Goal: Information Seeking & Learning: Learn about a topic

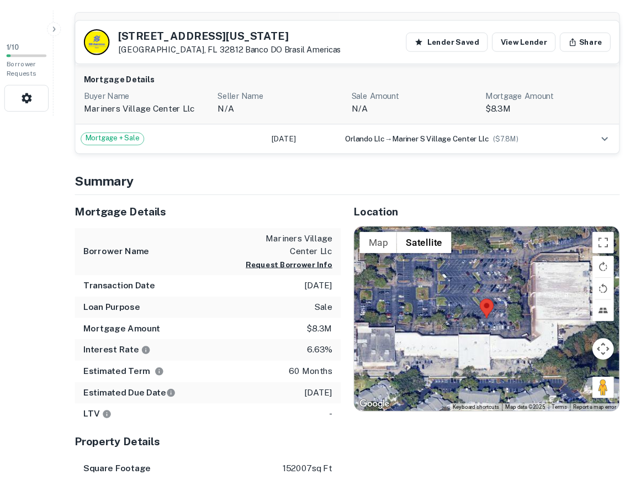
scroll to position [374, 0]
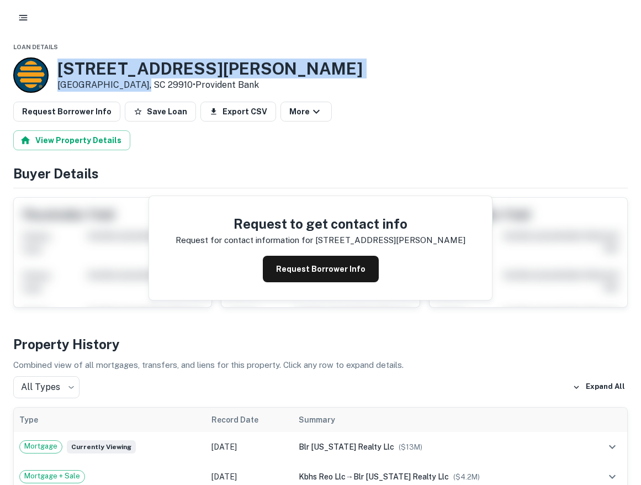
drag, startPoint x: 59, startPoint y: 67, endPoint x: 133, endPoint y: 87, distance: 75.9
click at [133, 87] on div "80 Ulmer Rd Bluffton, SC 29910 • Provident Bank" at bounding box center [209, 75] width 305 height 33
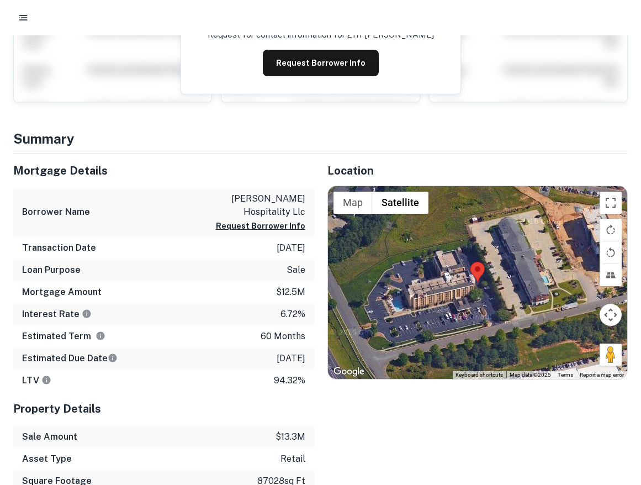
scroll to position [222, 0]
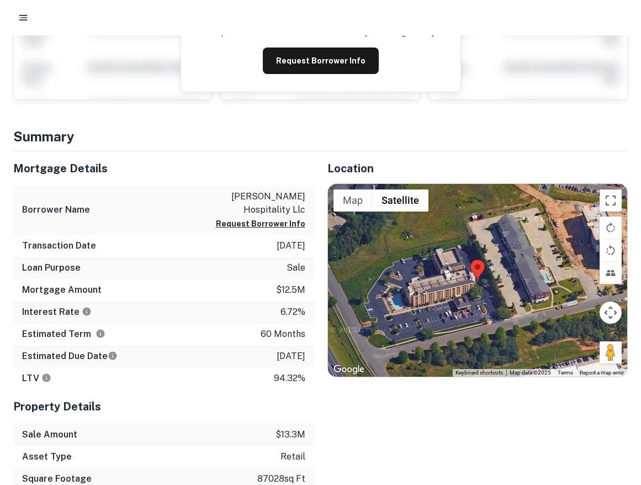
click at [268, 190] on p "tabor hospitality llc" at bounding box center [255, 203] width 99 height 27
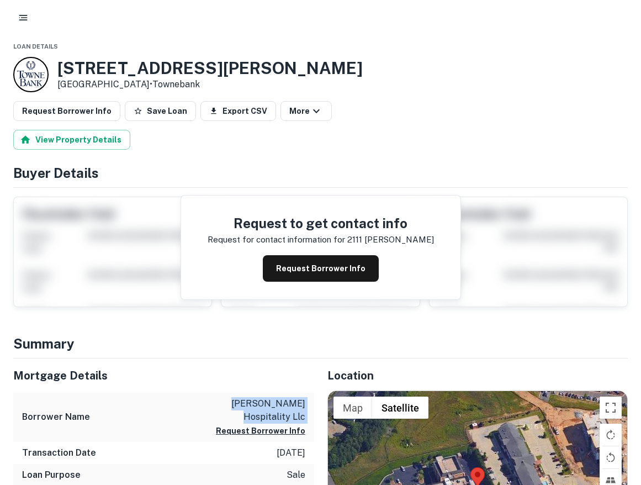
scroll to position [0, 0]
drag, startPoint x: 58, startPoint y: 63, endPoint x: 136, endPoint y: 85, distance: 81.3
click at [136, 85] on div "2111 Tabor Pl Rock Hill, SC 29730 • Townebank" at bounding box center [209, 75] width 305 height 33
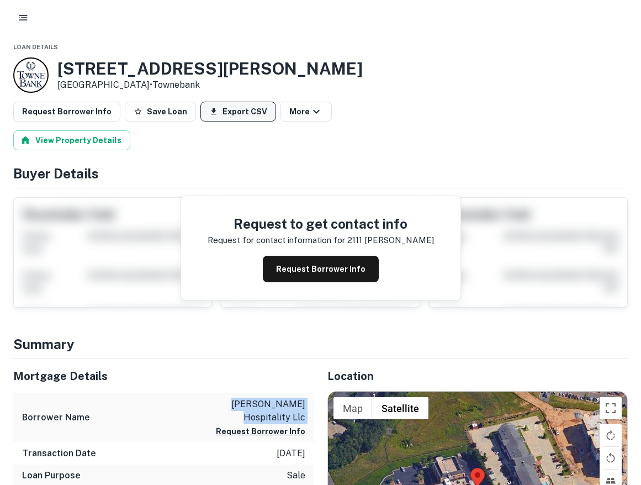
click at [242, 109] on button "Export CSV" at bounding box center [238, 112] width 76 height 20
click at [166, 113] on button "Save Loan" at bounding box center [160, 112] width 71 height 20
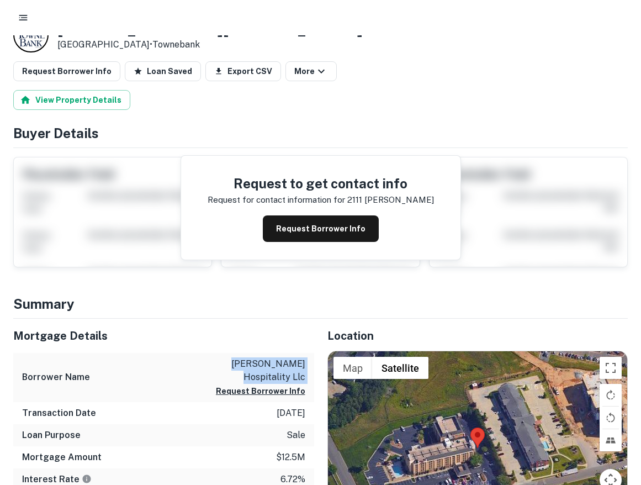
scroll to position [36, 0]
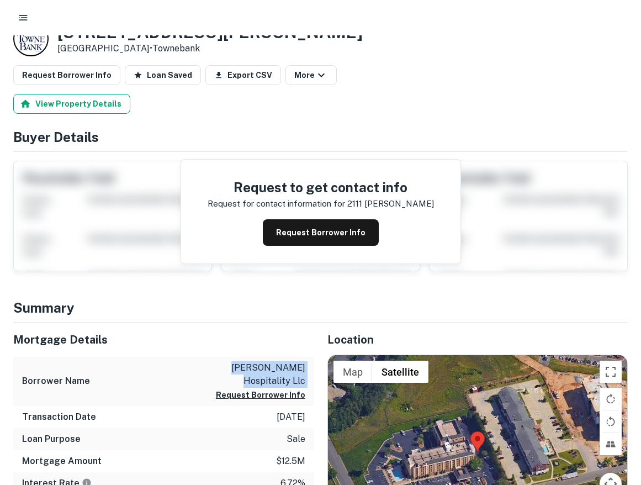
click at [108, 105] on button "View Property Details" at bounding box center [71, 104] width 117 height 20
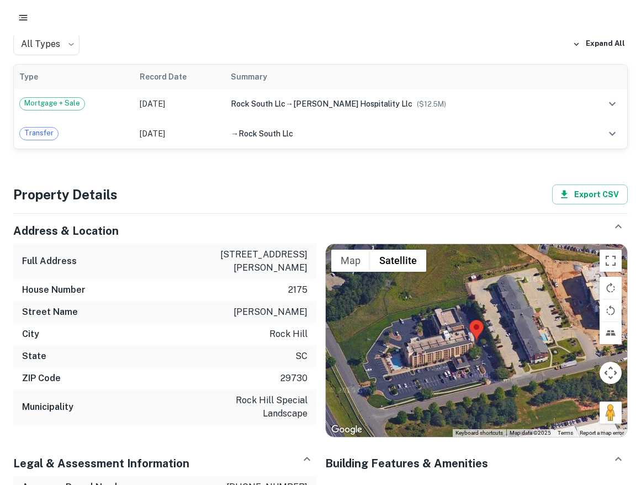
scroll to position [340, 0]
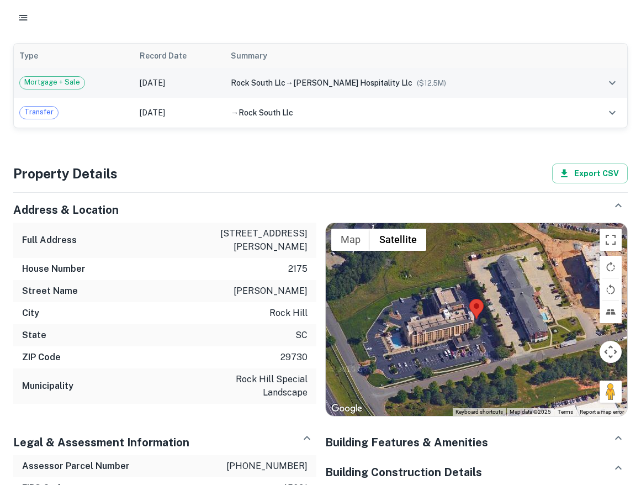
click at [498, 77] on div "rock south llc → tabor hospitality llc ($ 12.5M )" at bounding box center [403, 83] width 344 height 12
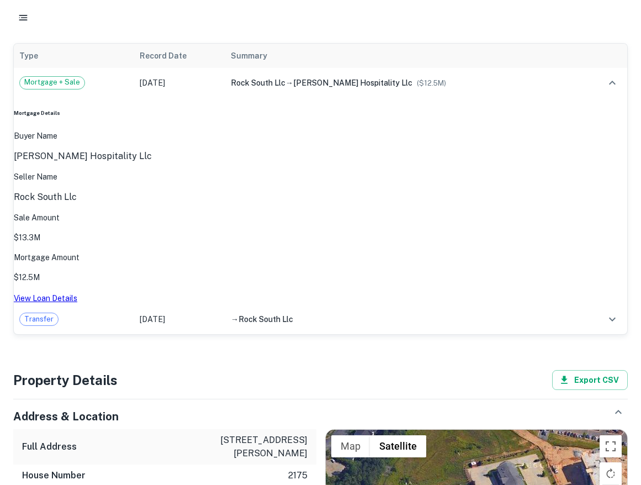
click at [77, 294] on link "View Loan Details" at bounding box center [45, 298] width 63 height 9
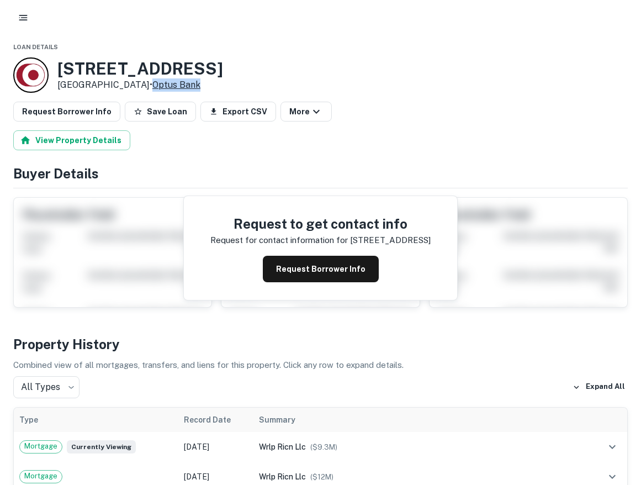
drag, startPoint x: 230, startPoint y: 87, endPoint x: 181, endPoint y: 86, distance: 49.7
click at [181, 86] on div "7457 Northside Dr North Charleston, SC 29420 • Optus Bank" at bounding box center [320, 74] width 615 height 35
click at [181, 86] on link "Optus Bank" at bounding box center [176, 85] width 48 height 10
click at [231, 118] on button "Export CSV" at bounding box center [238, 112] width 76 height 20
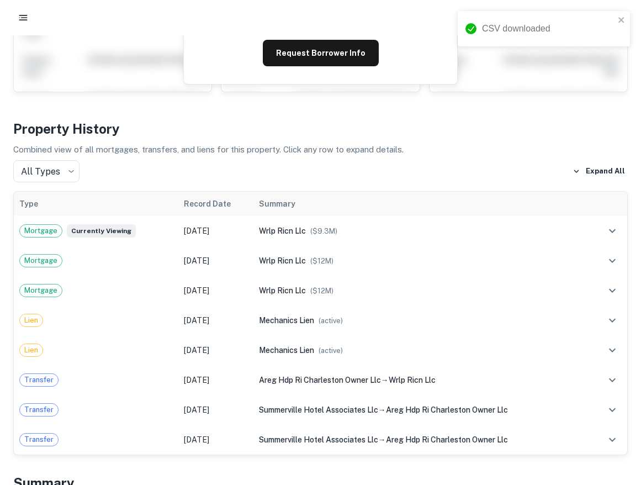
scroll to position [234, 0]
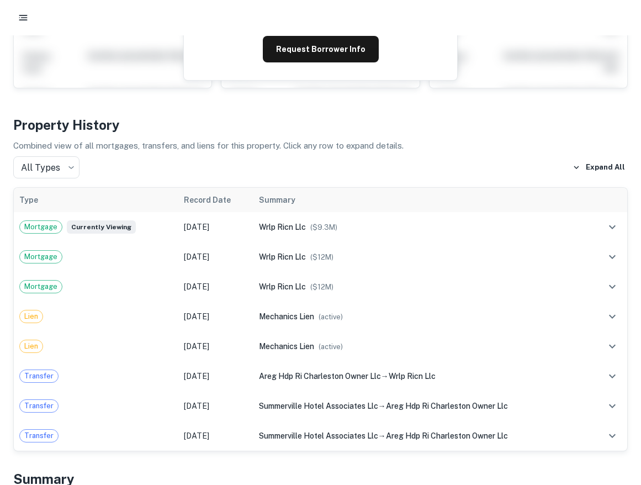
drag, startPoint x: 292, startPoint y: 435, endPoint x: 306, endPoint y: 422, distance: 19.2
click at [306, 469] on h4 "Summary" at bounding box center [320, 479] width 615 height 20
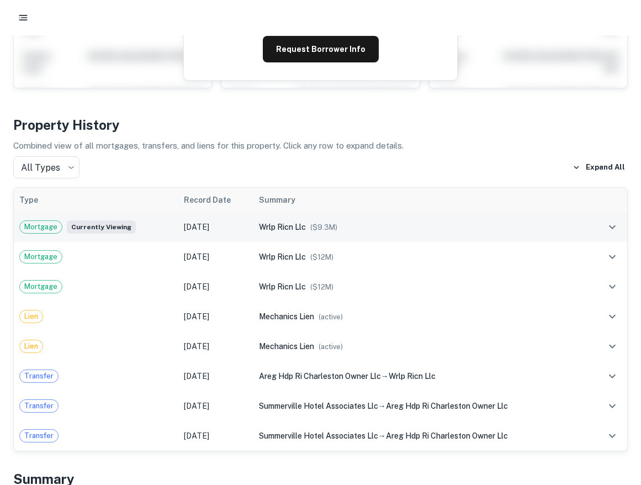
click at [608, 220] on icon "expand row" at bounding box center [612, 226] width 13 height 13
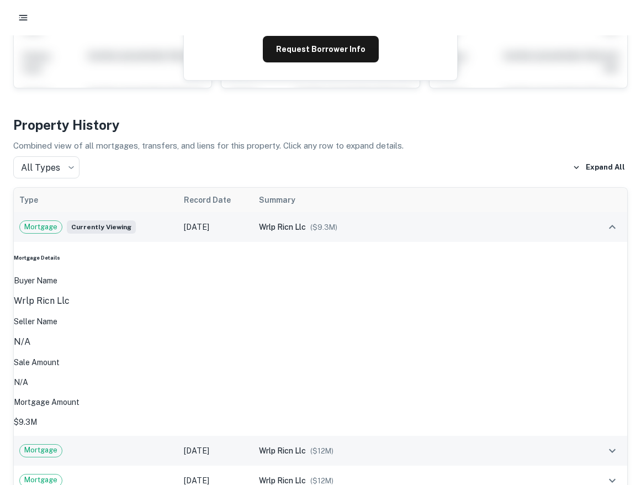
click at [604, 436] on td at bounding box center [608, 451] width 39 height 30
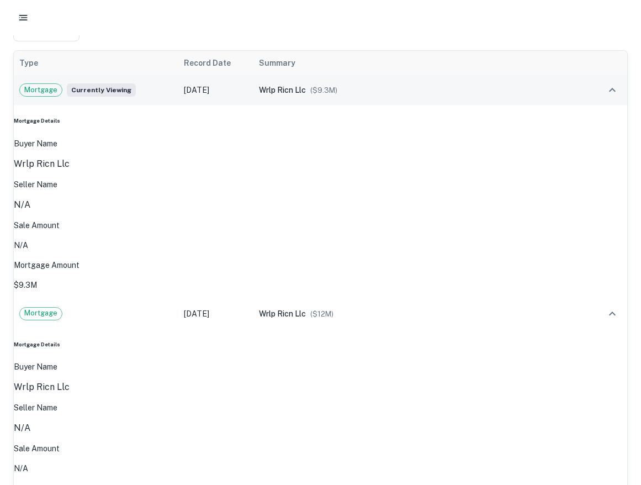
scroll to position [371, 0]
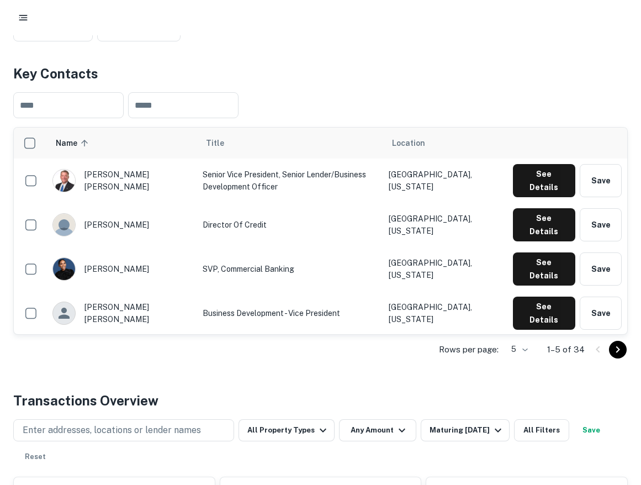
scroll to position [197, 0]
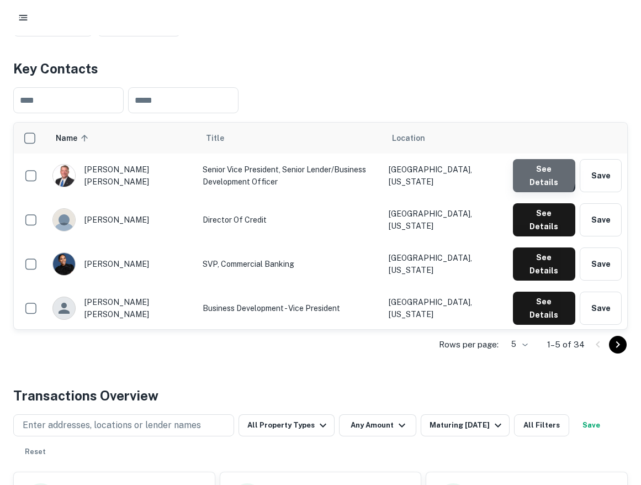
click at [528, 175] on button "See Details" at bounding box center [544, 175] width 62 height 33
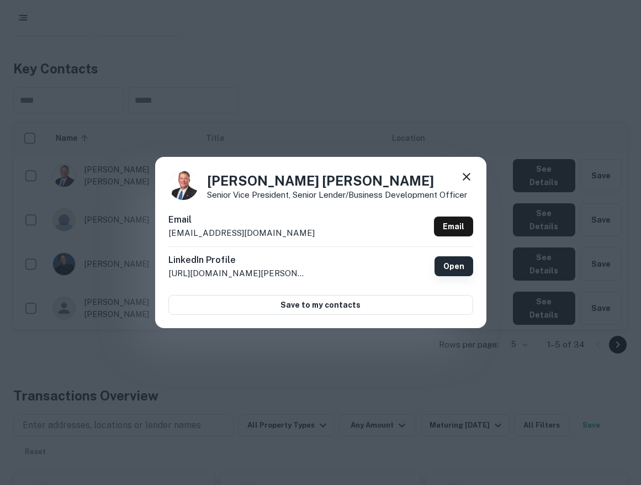
click at [462, 270] on link "Open" at bounding box center [454, 266] width 39 height 20
click at [331, 98] on div "Hammond Edwards Senior Vice President, Senior Lender/Business Development Offic…" at bounding box center [320, 242] width 641 height 485
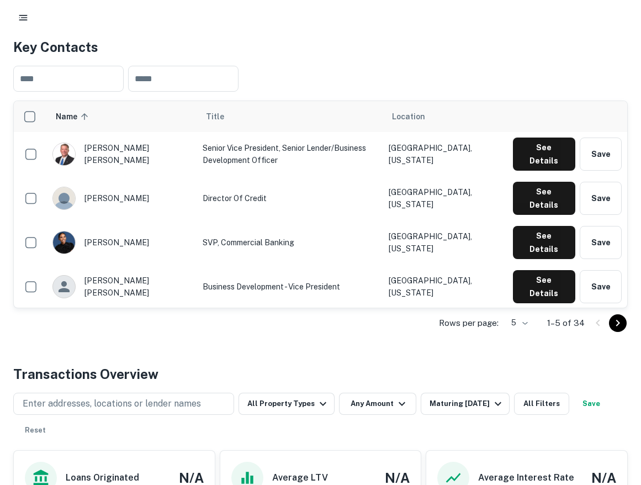
scroll to position [0, 0]
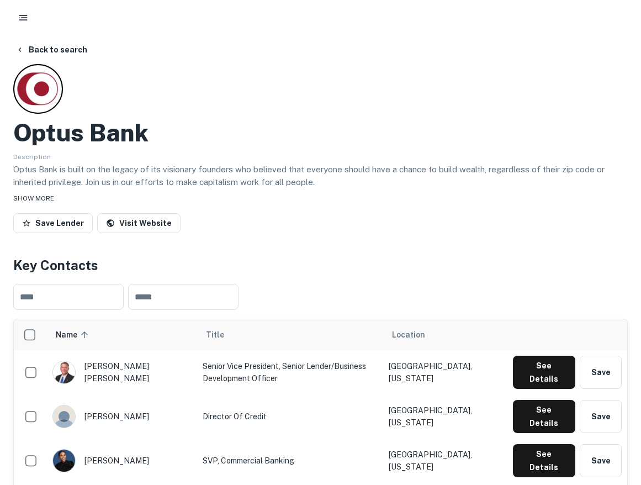
click at [50, 200] on span "SHOW MORE" at bounding box center [33, 198] width 41 height 8
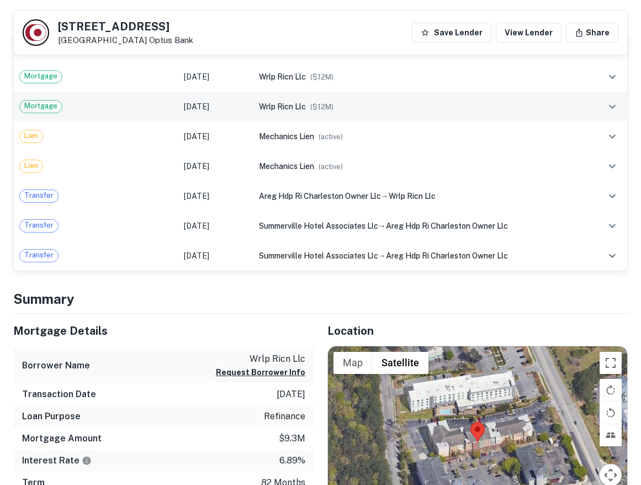
click at [115, 100] on div "Mortgage" at bounding box center [95, 106] width 153 height 13
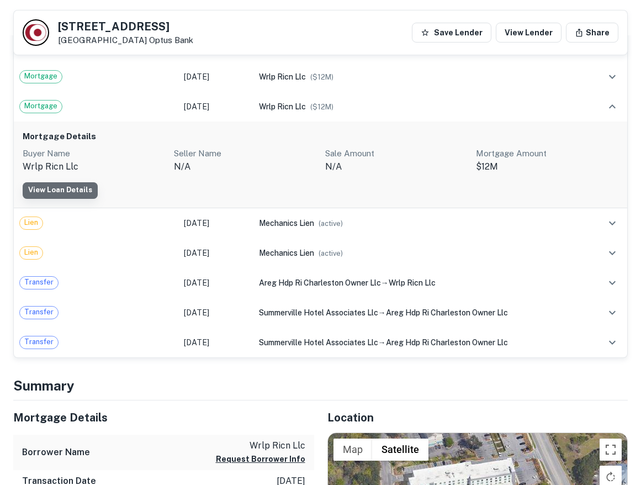
click at [68, 182] on link "View Loan Details" at bounding box center [60, 190] width 75 height 17
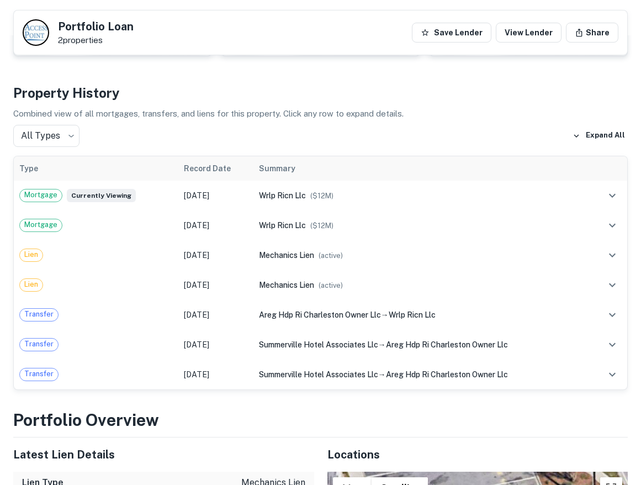
scroll to position [194, 0]
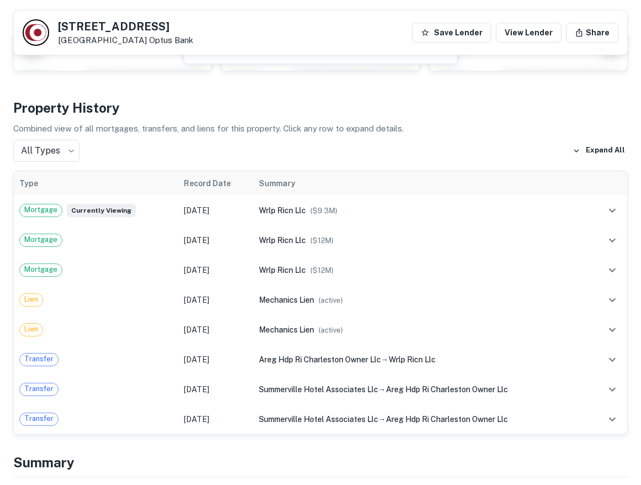
scroll to position [223, 0]
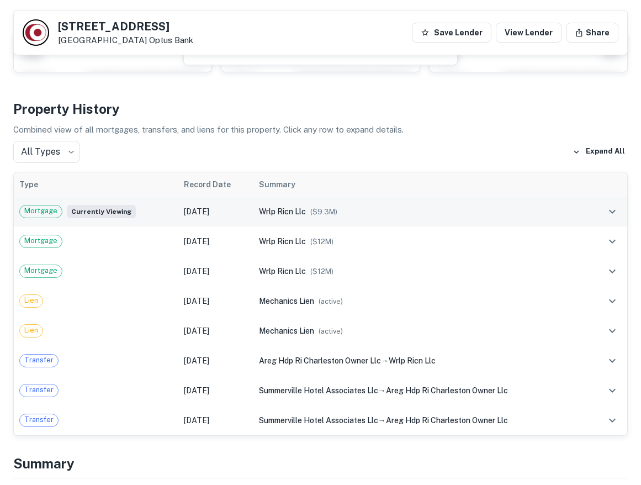
click at [259, 214] on span "wrlp ricn llc" at bounding box center [282, 211] width 47 height 9
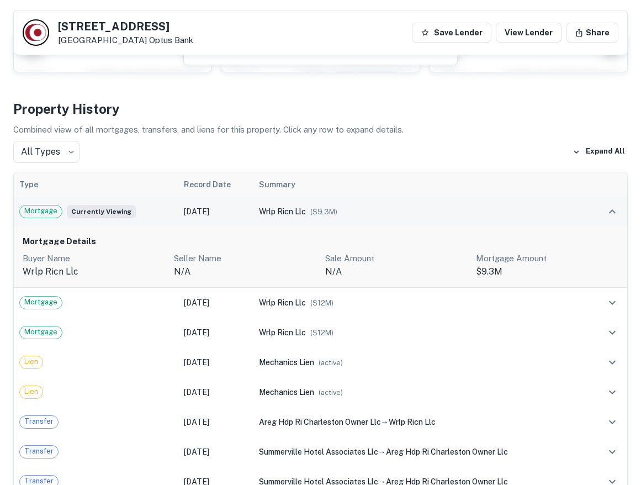
click at [311, 212] on span "($ 9.3M )" at bounding box center [323, 212] width 27 height 8
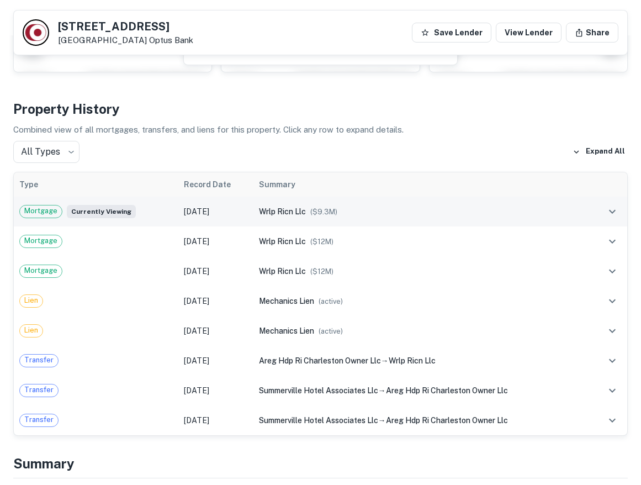
click at [293, 210] on span "wrlp ricn llc" at bounding box center [282, 211] width 47 height 9
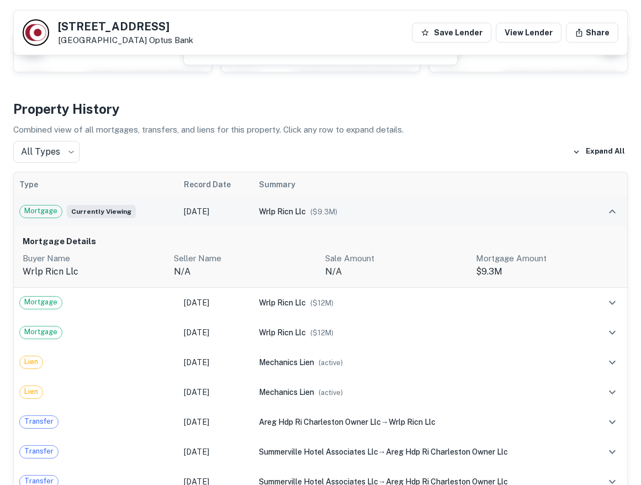
click at [38, 209] on span "Mortgage" at bounding box center [41, 210] width 42 height 11
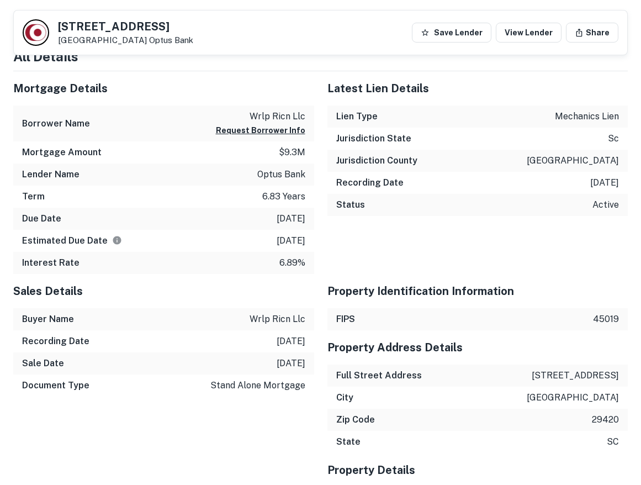
scroll to position [996, 0]
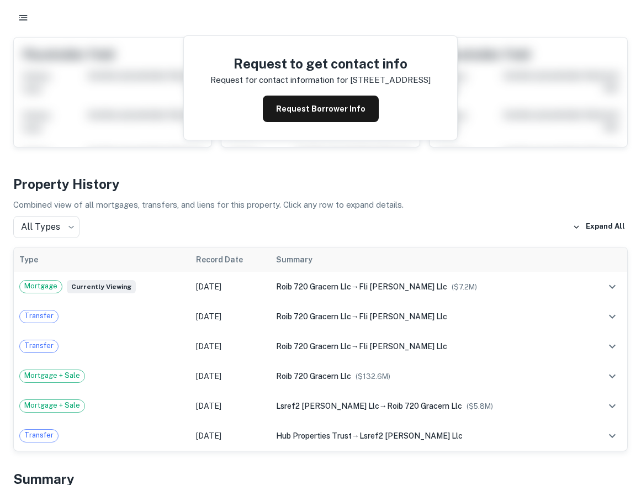
scroll to position [180, 0]
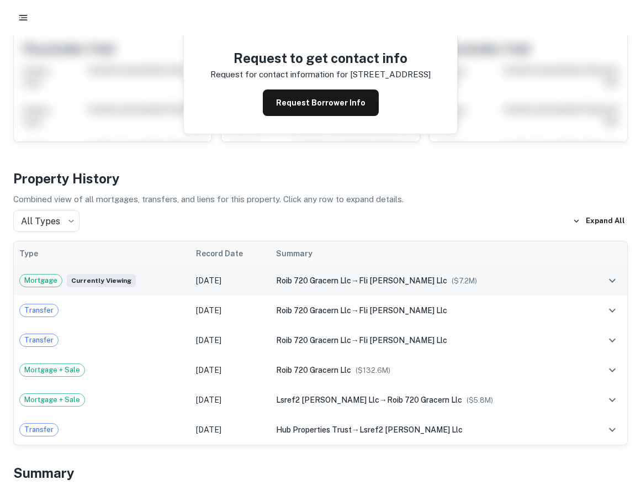
click at [546, 274] on div "roib 720 gracern llc → fli stephenson llc ($ 7.2M )" at bounding box center [428, 280] width 304 height 12
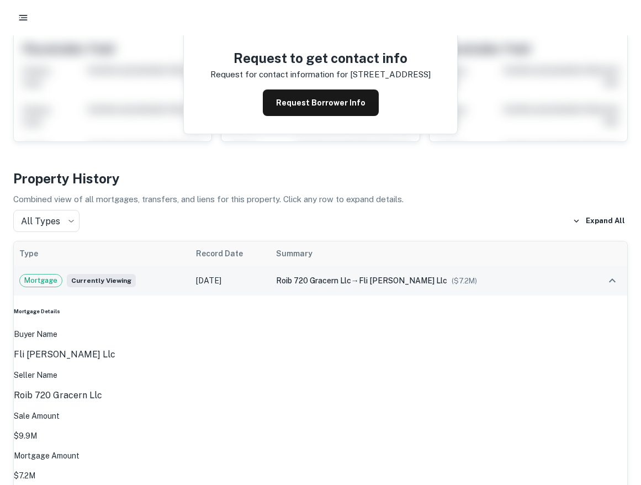
click at [557, 274] on div "roib 720 gracern llc → fli stephenson llc ($ 7.2M )" at bounding box center [428, 280] width 304 height 12
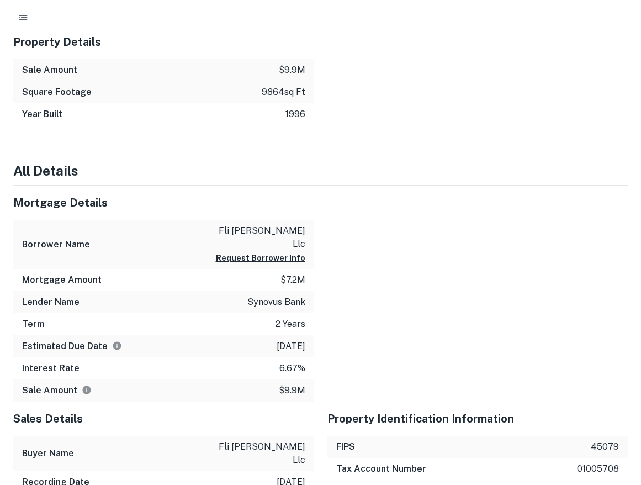
scroll to position [887, 0]
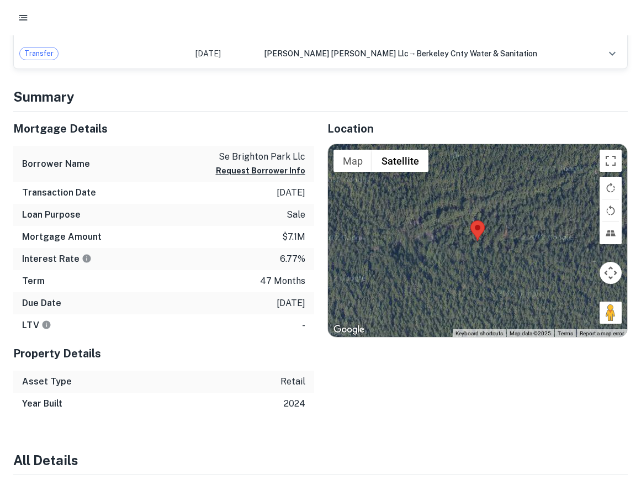
scroll to position [586, 0]
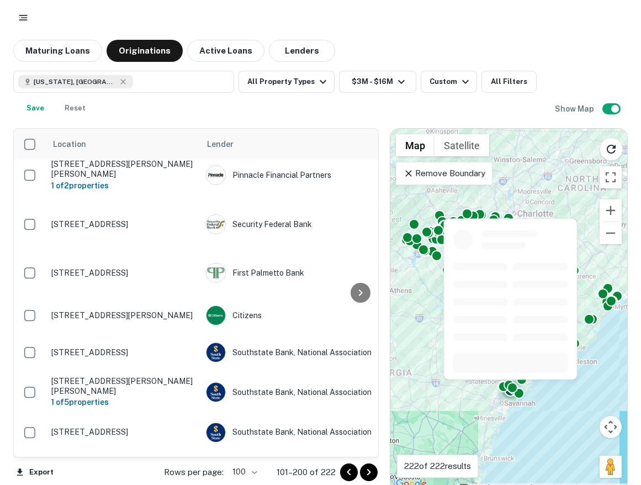
scroll to position [1746, 0]
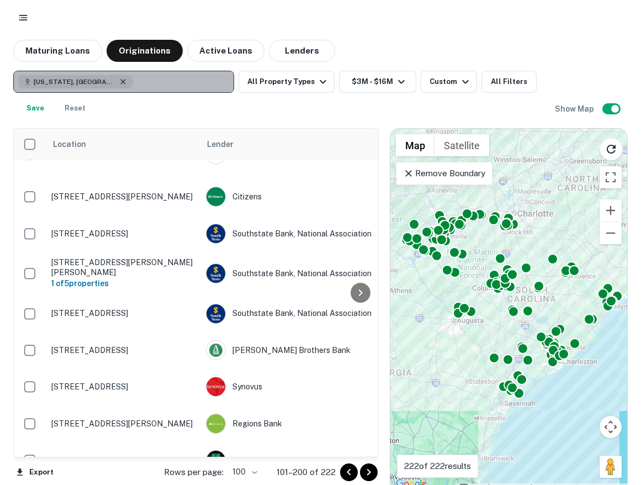
click at [119, 83] on icon "button" at bounding box center [123, 81] width 9 height 9
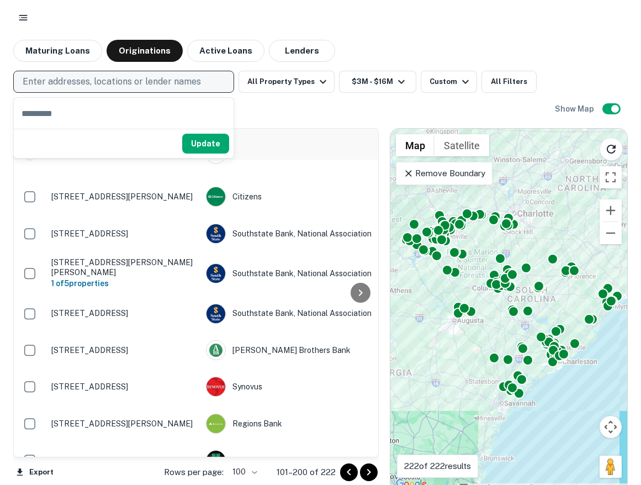
click at [102, 86] on p "Enter addresses, locations or lender names" at bounding box center [112, 81] width 178 height 13
type input "**********"
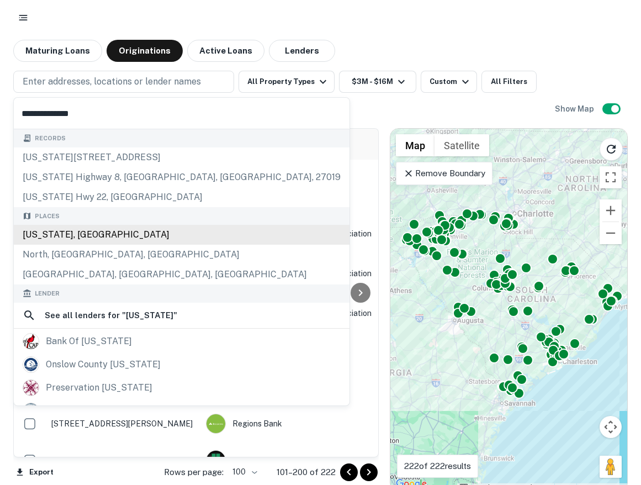
click at [115, 237] on div "[US_STATE], [GEOGRAPHIC_DATA]" at bounding box center [182, 235] width 336 height 20
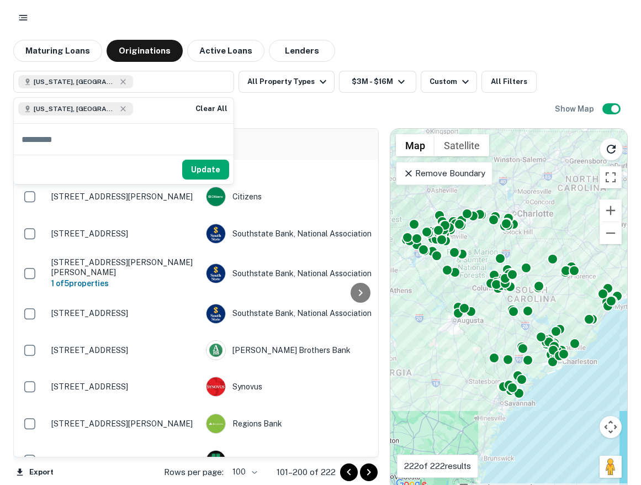
scroll to position [7, 0]
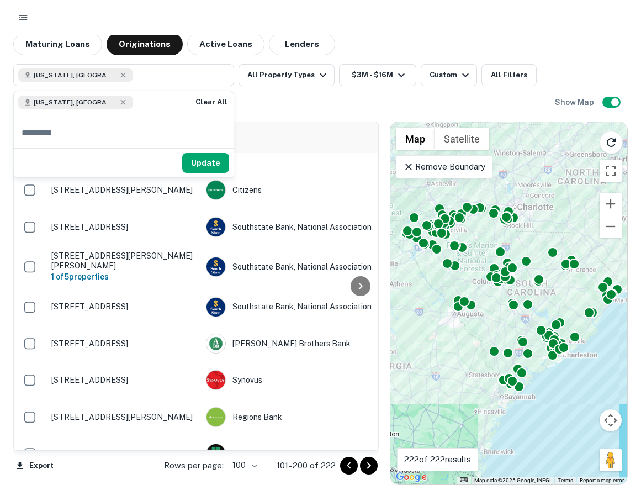
click at [203, 177] on hr at bounding box center [124, 177] width 220 height 1
click at [200, 163] on button "Update" at bounding box center [205, 163] width 47 height 20
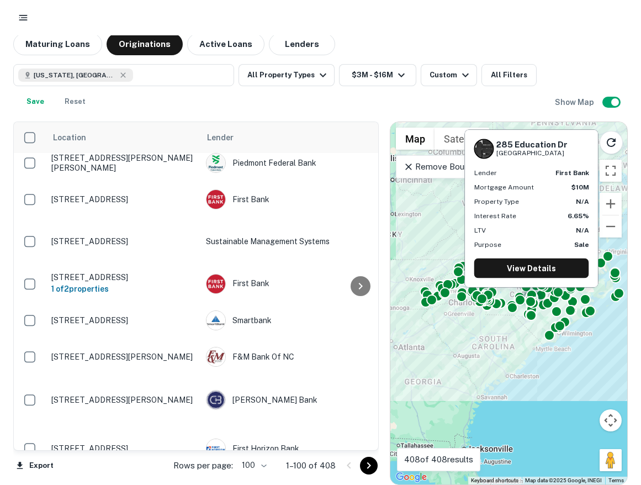
scroll to position [2897, 0]
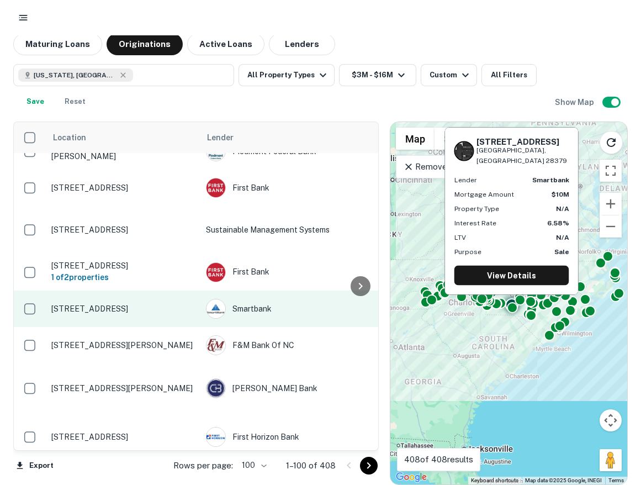
click at [165, 314] on p "[STREET_ADDRESS]" at bounding box center [123, 309] width 144 height 10
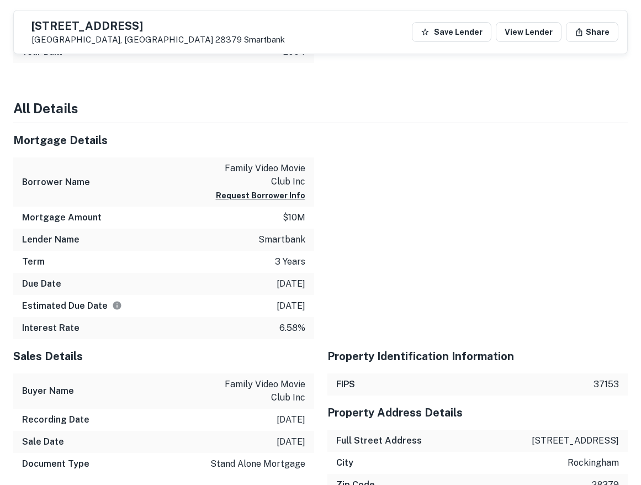
scroll to position [573, 0]
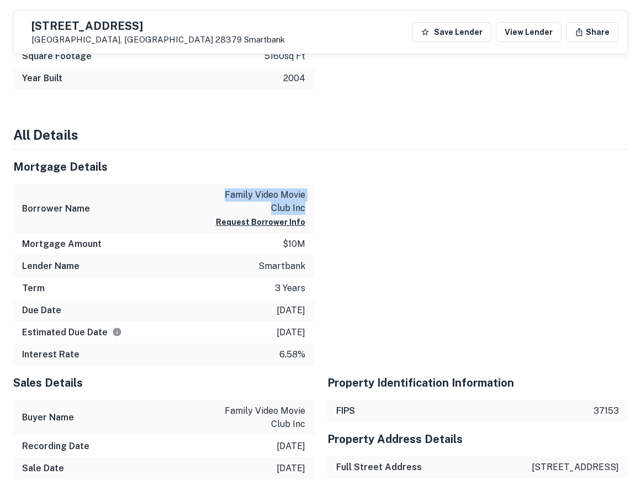
drag, startPoint x: 225, startPoint y: 195, endPoint x: 306, endPoint y: 208, distance: 82.7
click at [306, 208] on div "Borrower Name family video movie club inc Request Borrower Info" at bounding box center [163, 208] width 301 height 49
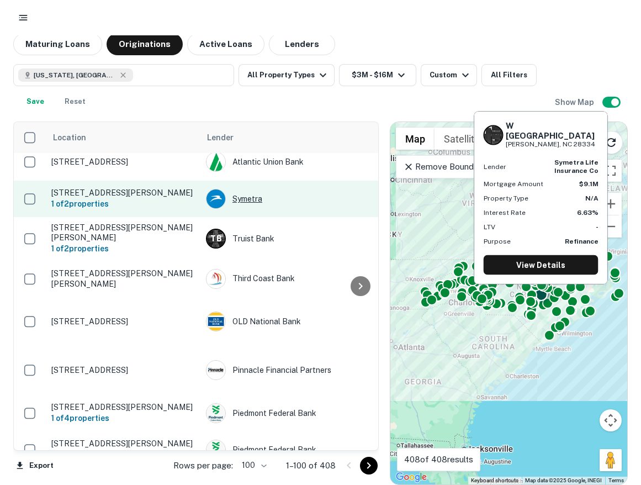
scroll to position [3686, 0]
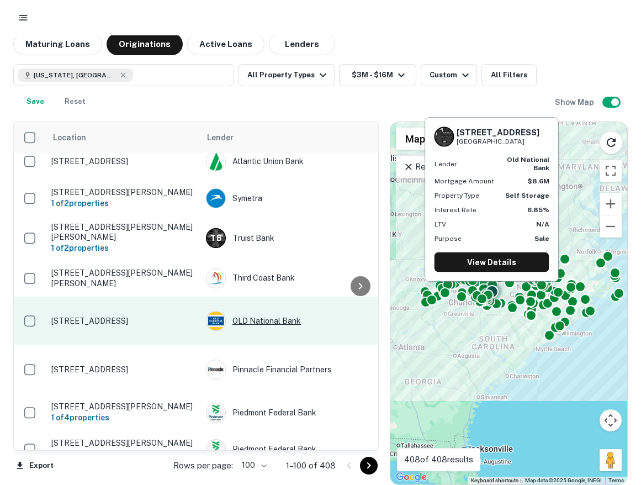
click at [304, 311] on div "OLD National Bank" at bounding box center [289, 321] width 166 height 20
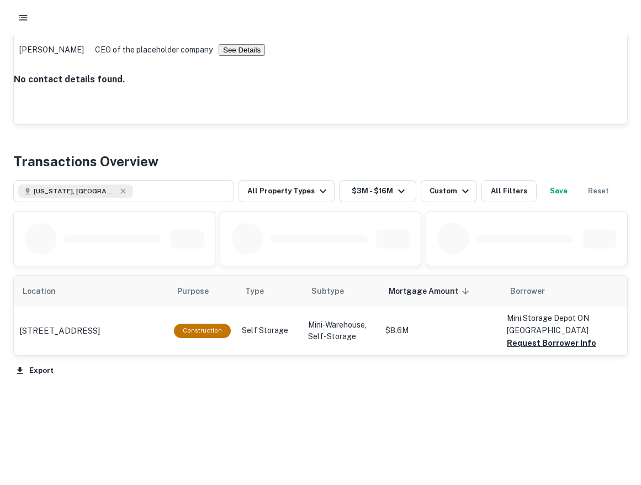
scroll to position [421, 0]
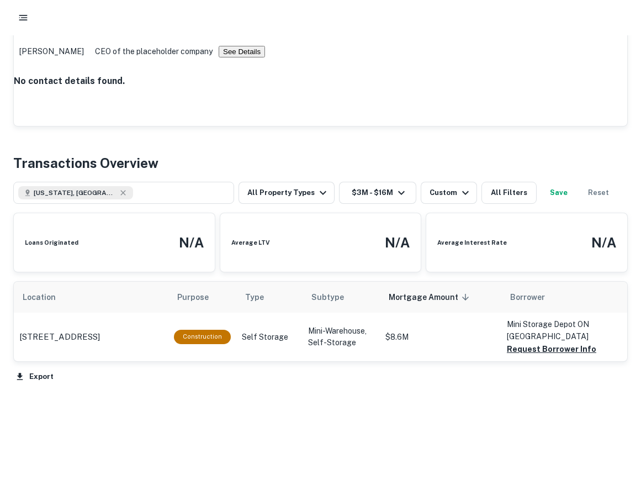
scroll to position [7, 0]
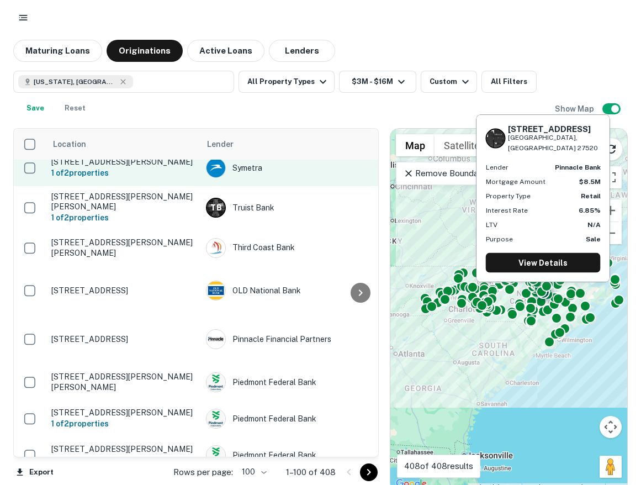
scroll to position [7, 0]
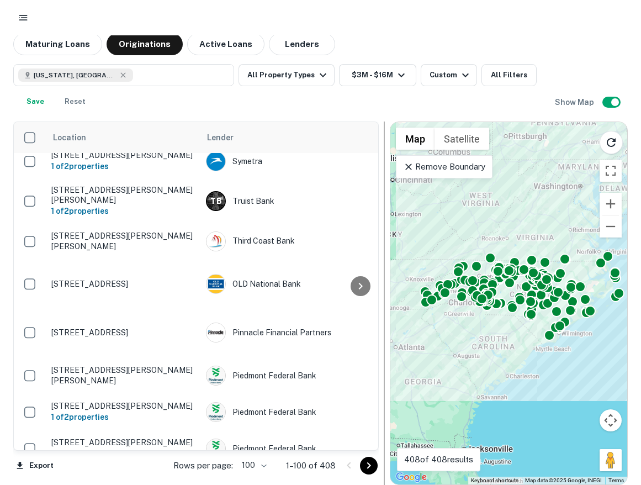
click at [380, 464] on div at bounding box center [384, 302] width 11 height 363
click at [369, 467] on icon "Go to next page" at bounding box center [368, 465] width 13 height 13
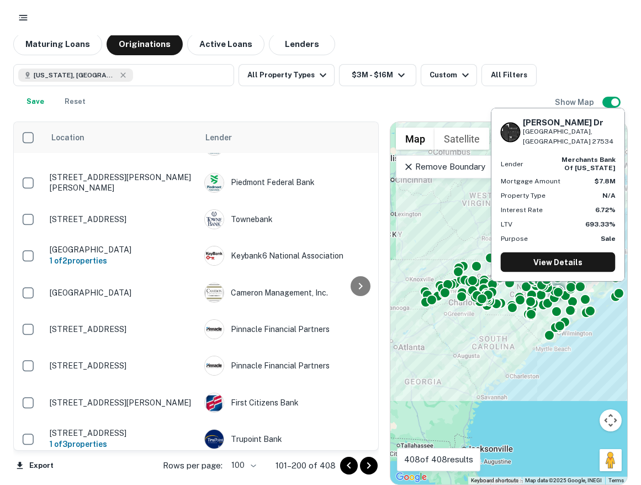
scroll to position [0, 2]
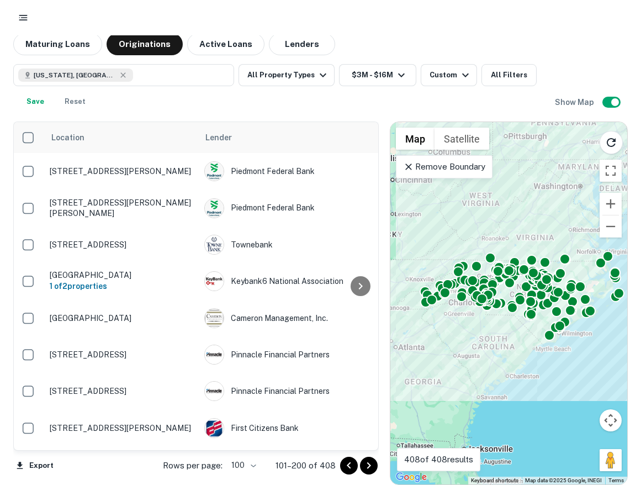
click at [375, 466] on icon "Go to next page" at bounding box center [368, 465] width 13 height 13
